Goal: Task Accomplishment & Management: Use online tool/utility

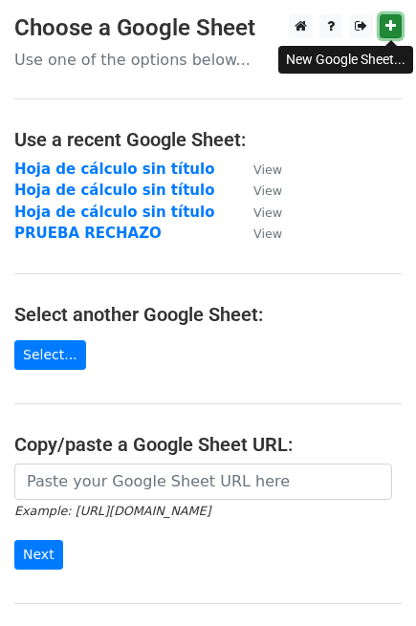
click at [387, 25] on icon at bounding box center [390, 25] width 11 height 13
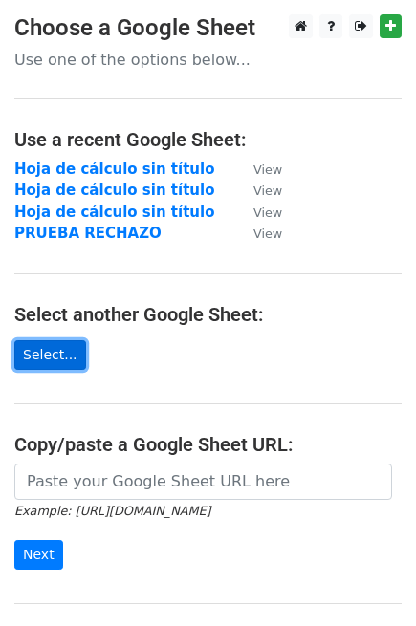
click at [44, 354] on link "Select..." at bounding box center [50, 355] width 72 height 30
click at [51, 355] on link "Select..." at bounding box center [50, 355] width 72 height 30
click at [24, 356] on link "Select..." at bounding box center [50, 355] width 72 height 30
click at [48, 348] on link "Select..." at bounding box center [50, 355] width 72 height 30
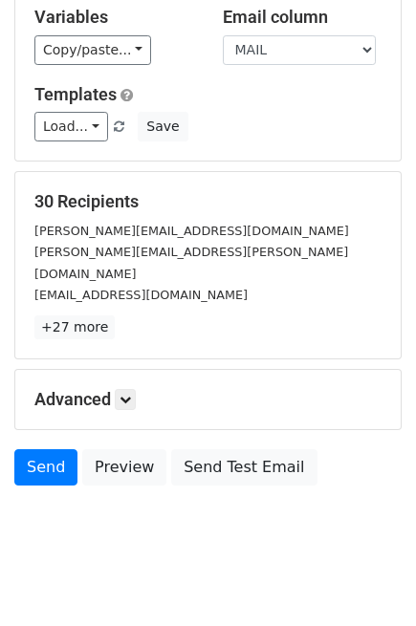
scroll to position [193, 0]
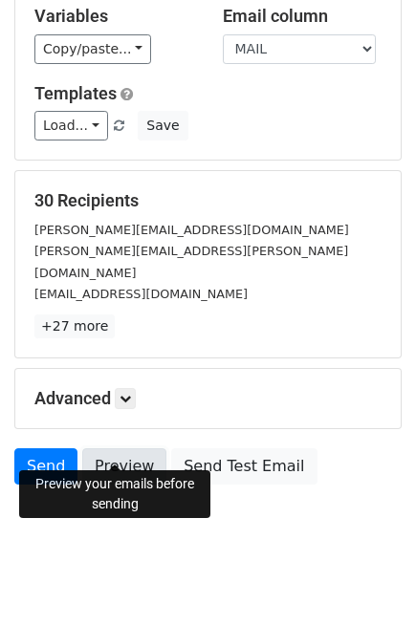
click at [113, 451] on link "Preview" at bounding box center [124, 466] width 84 height 36
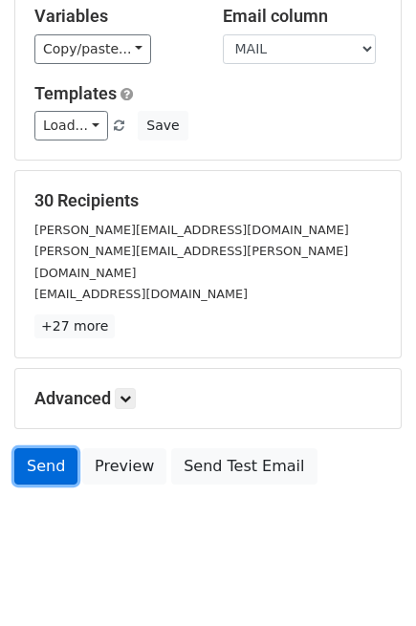
click at [52, 448] on link "Send" at bounding box center [45, 466] width 63 height 36
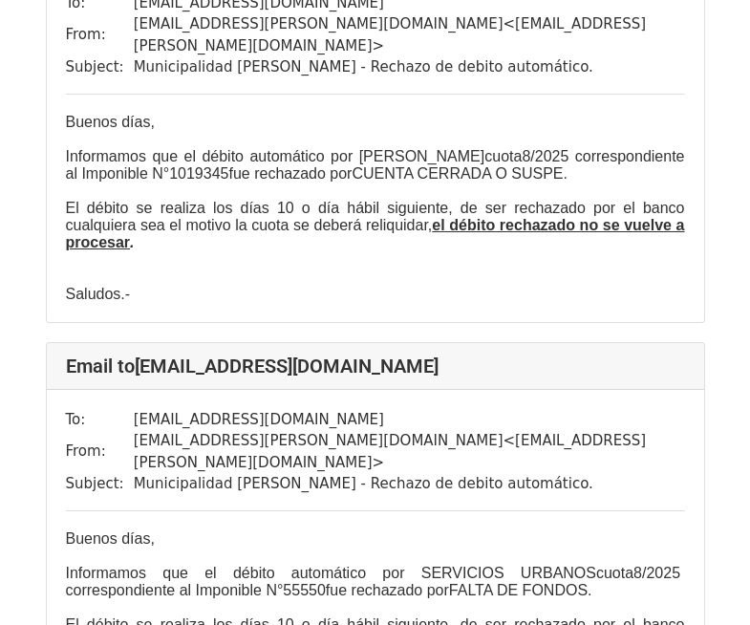
scroll to position [3155, 0]
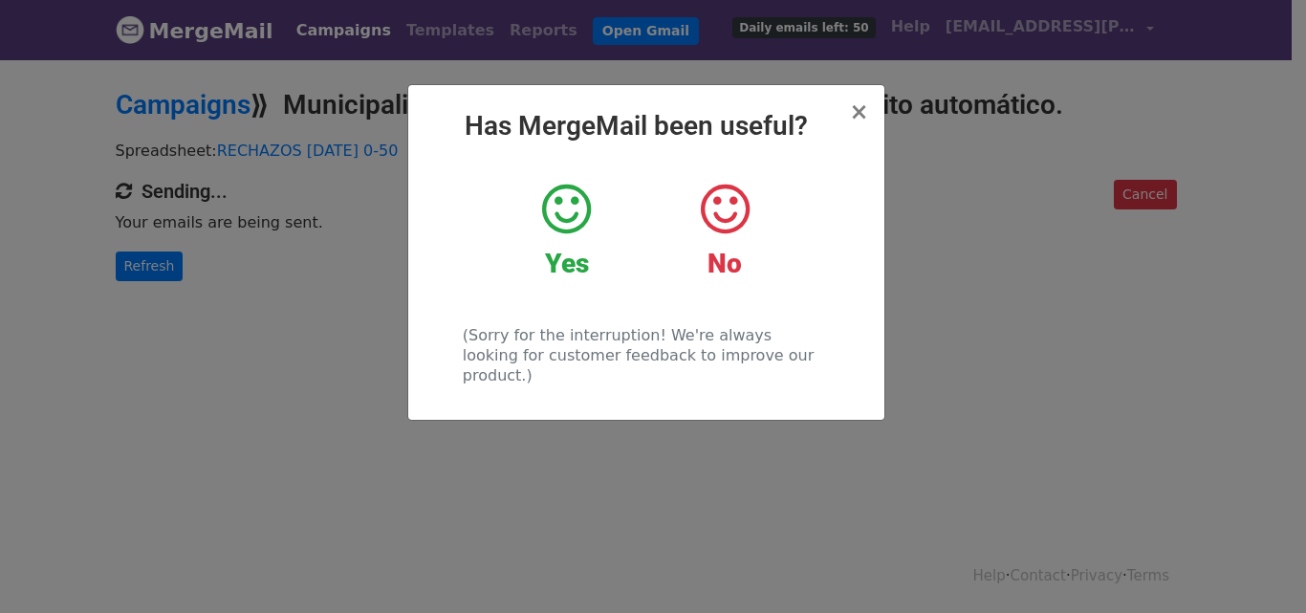
click at [568, 207] on icon at bounding box center [566, 209] width 49 height 57
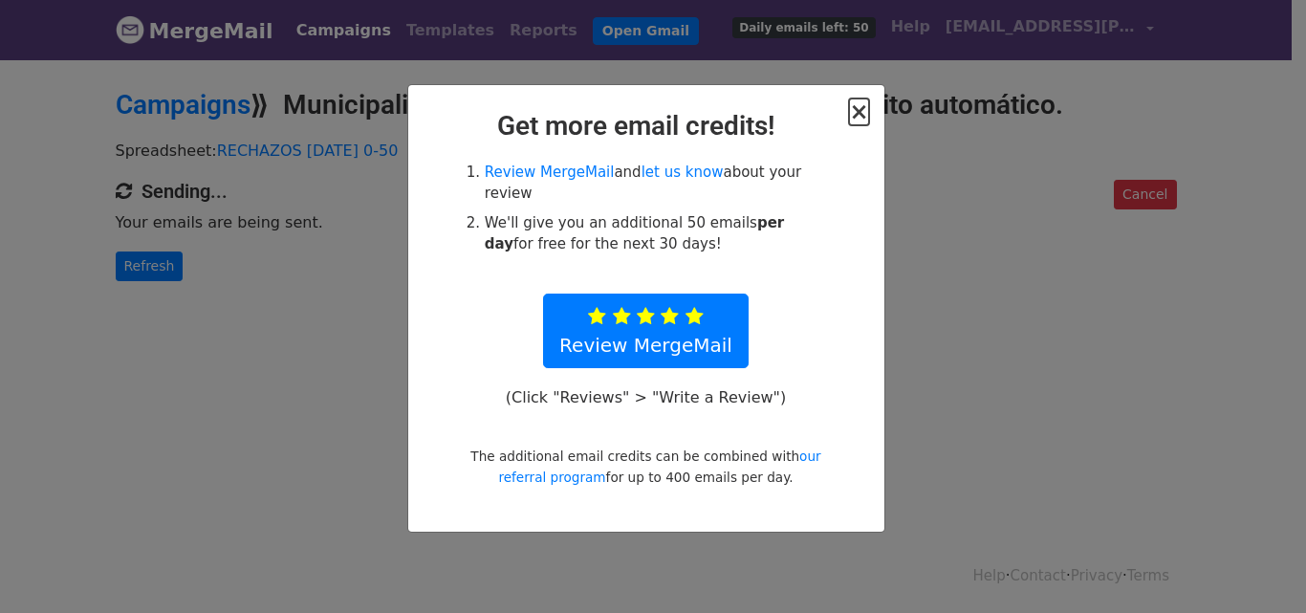
click at [860, 117] on span "×" at bounding box center [858, 111] width 19 height 27
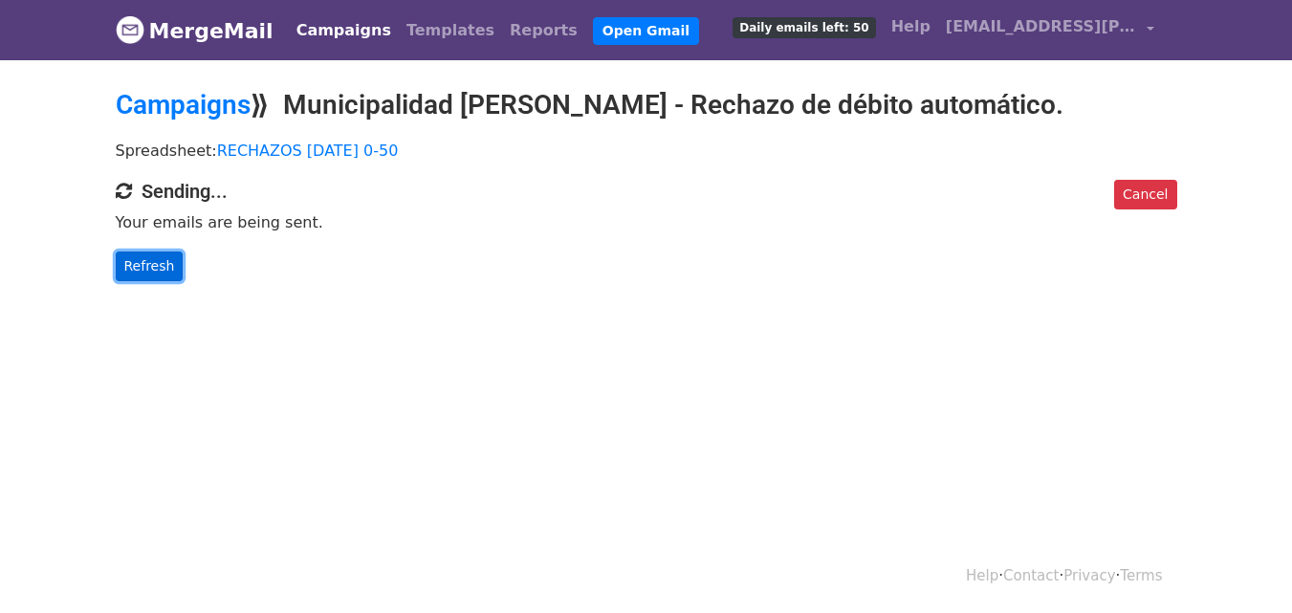
click at [153, 264] on link "Refresh" at bounding box center [150, 266] width 68 height 30
